Goal: Check status: Check status

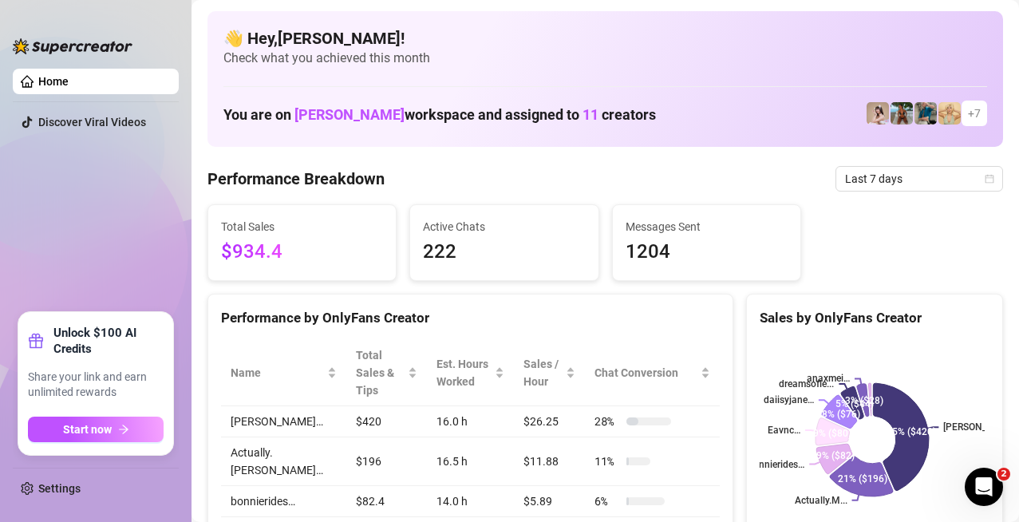
click at [747, 333] on div "[PERSON_NAME]… Actually.M... bonnierides… Eavnc… daiisyjane… dreamsofle... anax…" at bounding box center [874, 439] width 255 height 225
click at [862, 178] on span "Last 7 days" at bounding box center [919, 179] width 148 height 24
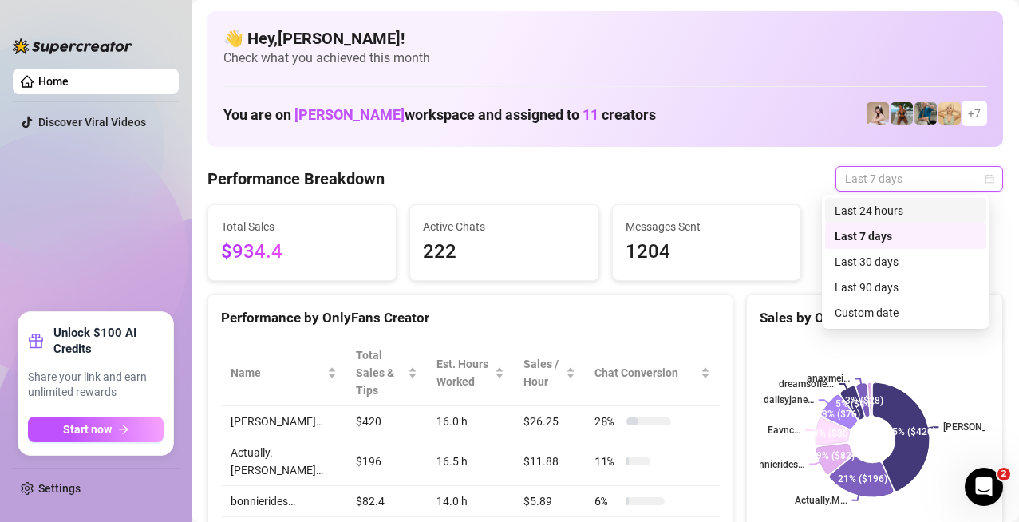
click at [874, 203] on div "Last 24 hours" at bounding box center [906, 211] width 142 height 18
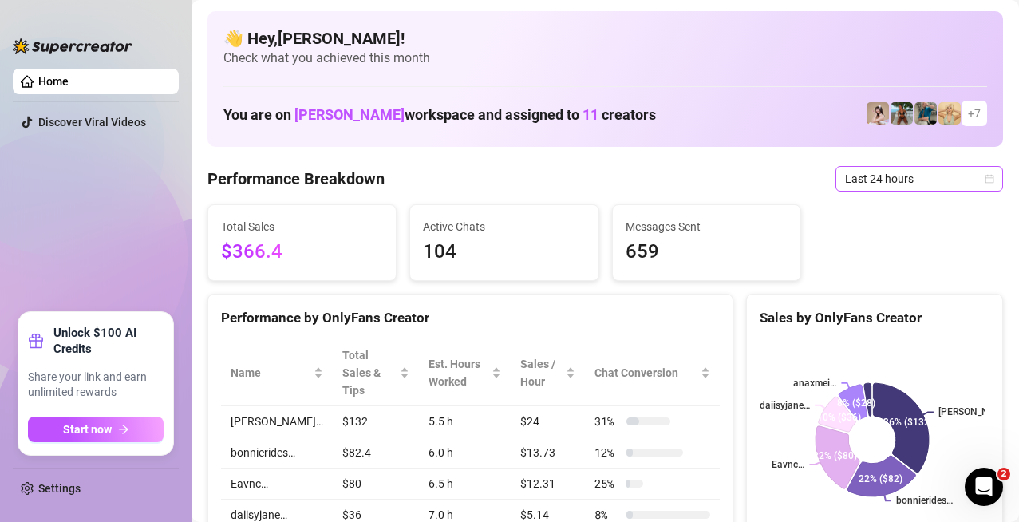
click at [892, 181] on span "Last 24 hours" at bounding box center [919, 179] width 148 height 24
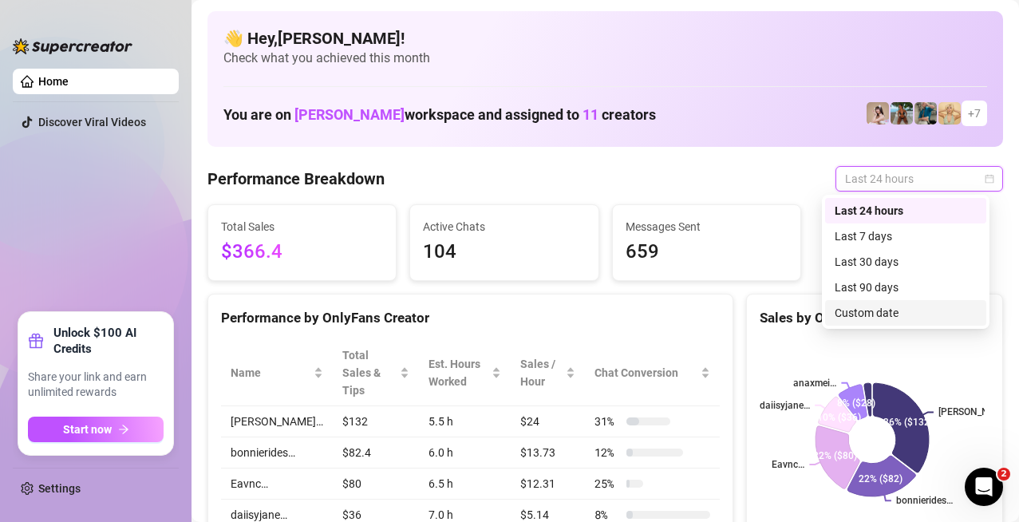
click at [898, 304] on div "Custom date" at bounding box center [906, 313] width 142 height 18
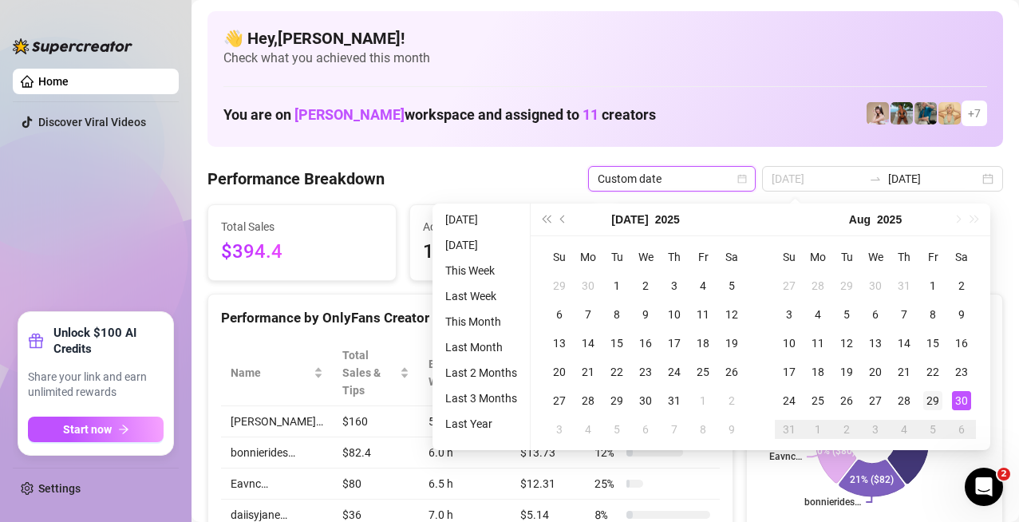
type input "[DATE]"
drag, startPoint x: 938, startPoint y: 404, endPoint x: 949, endPoint y: 423, distance: 22.2
click at [938, 404] on div "29" at bounding box center [932, 400] width 19 height 19
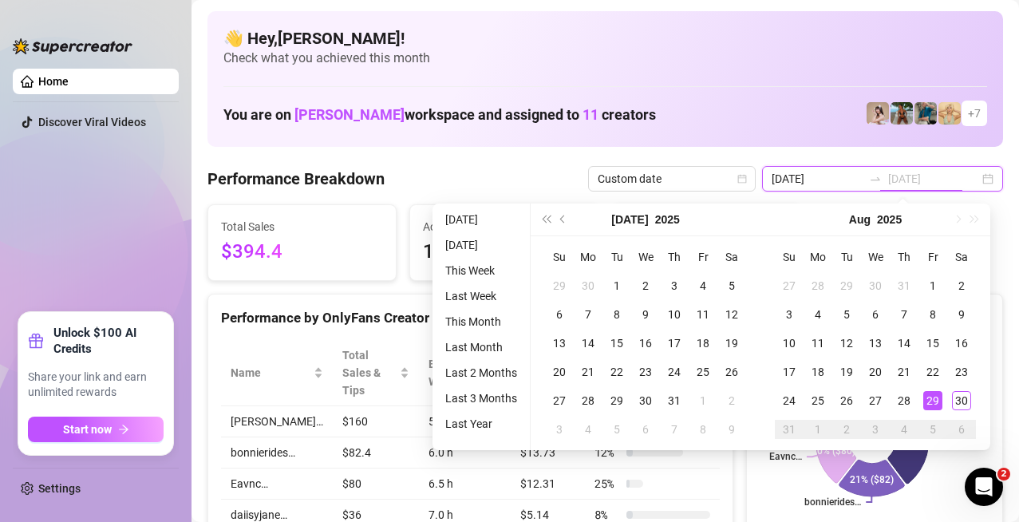
type input "[DATE]"
click at [930, 399] on div "29" at bounding box center [932, 400] width 19 height 19
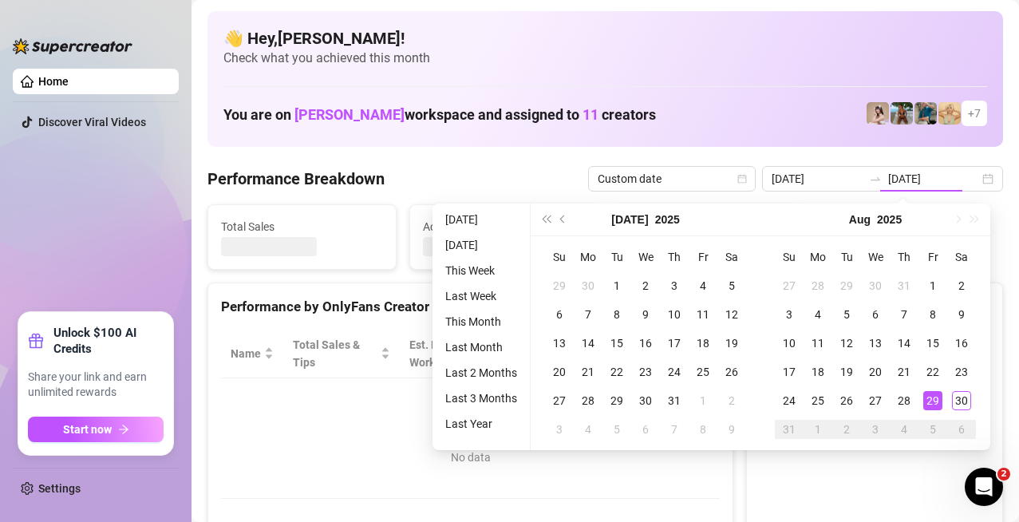
type input "[DATE]"
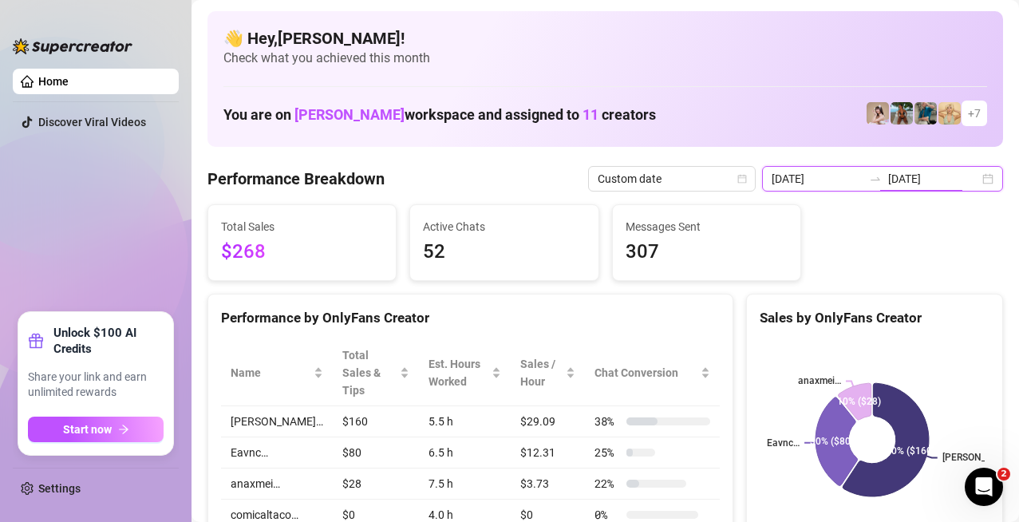
click at [919, 172] on input "[DATE]" at bounding box center [933, 179] width 91 height 18
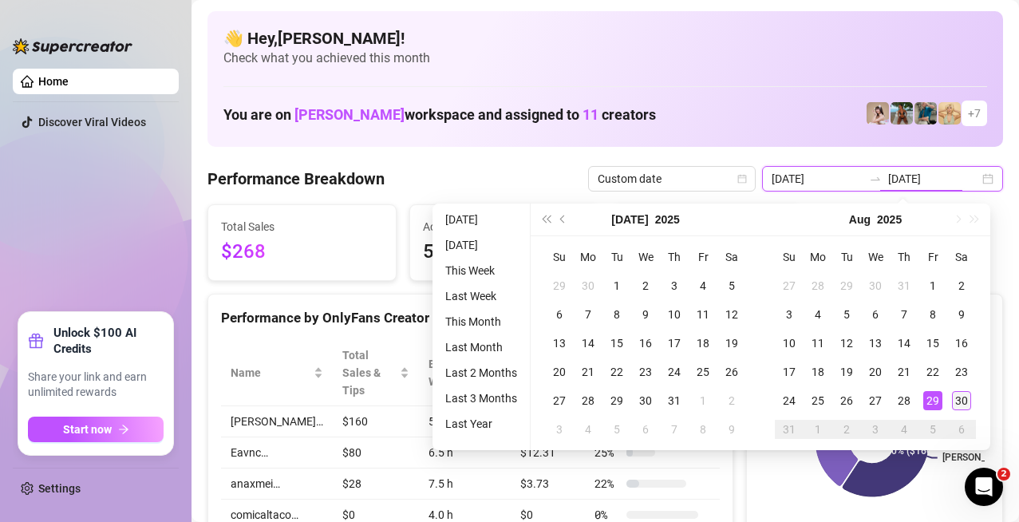
type input "[DATE]"
click at [958, 405] on div "30" at bounding box center [961, 400] width 19 height 19
type input "[DATE]"
click at [961, 404] on div "30" at bounding box center [961, 400] width 19 height 19
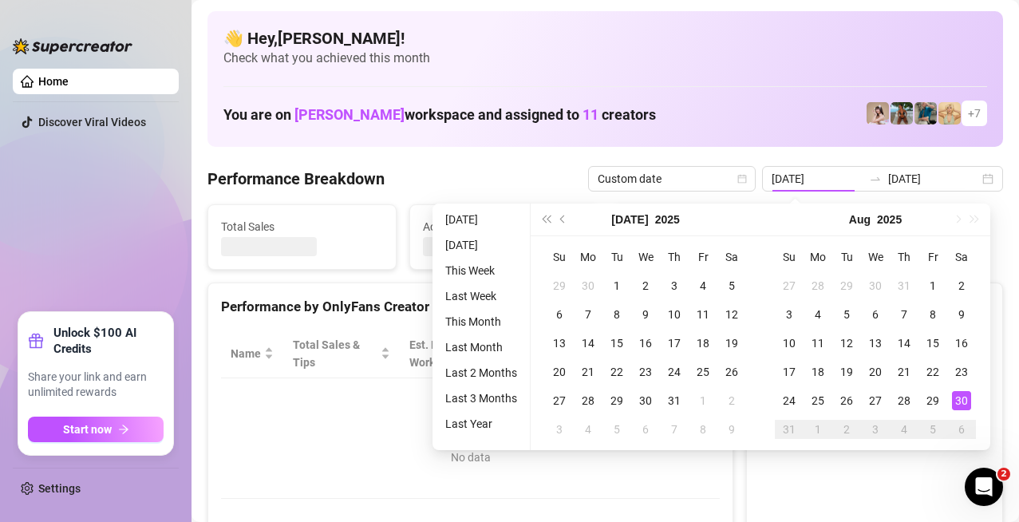
type input "[DATE]"
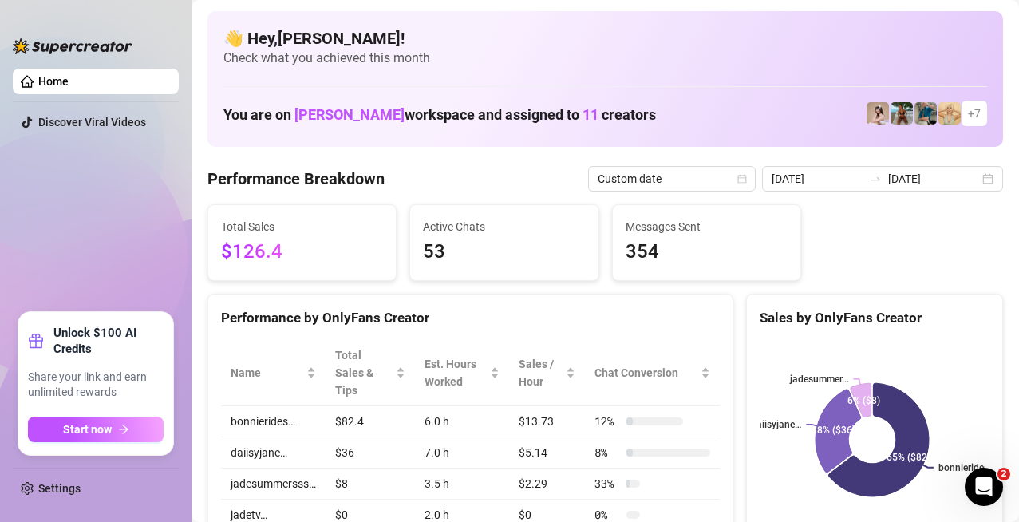
scroll to position [456, 0]
